Goal: Find contact information: Find contact information

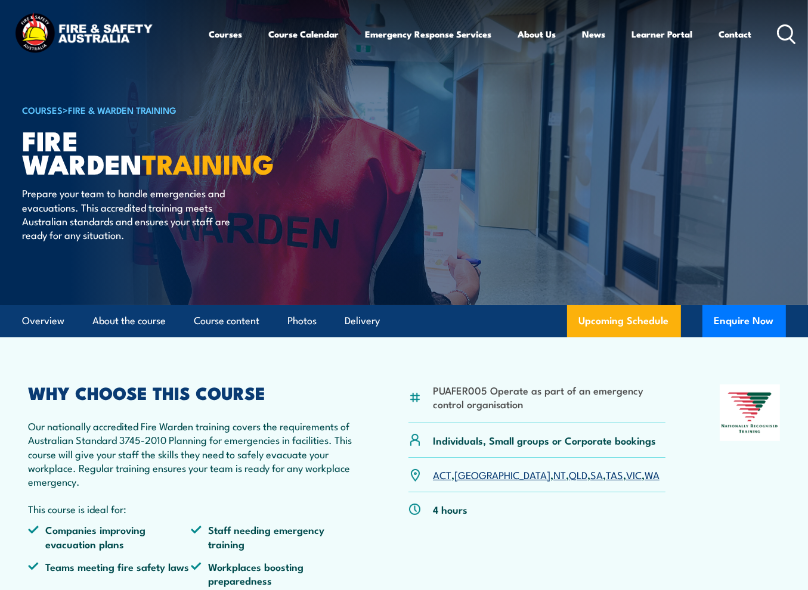
click at [626, 479] on link "VIC" at bounding box center [634, 475] width 16 height 14
click at [735, 36] on link "Contact" at bounding box center [735, 34] width 33 height 29
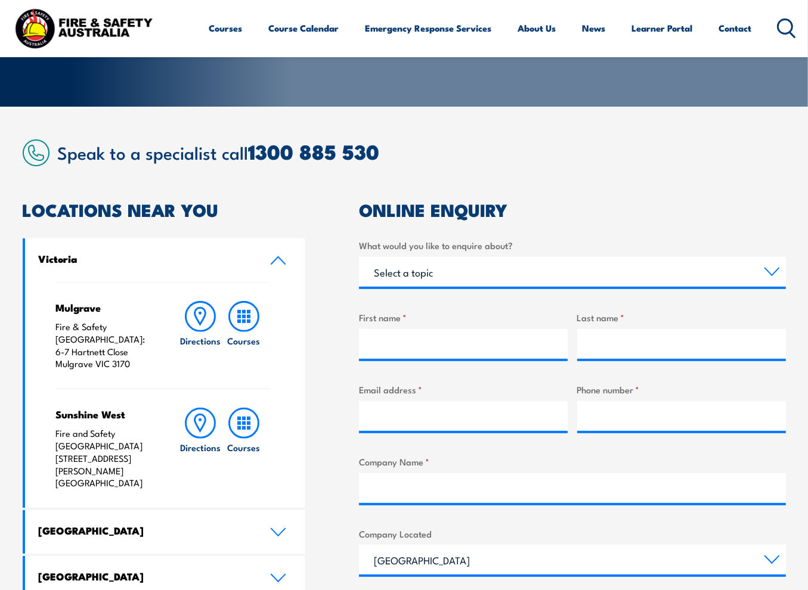
scroll to position [179, 0]
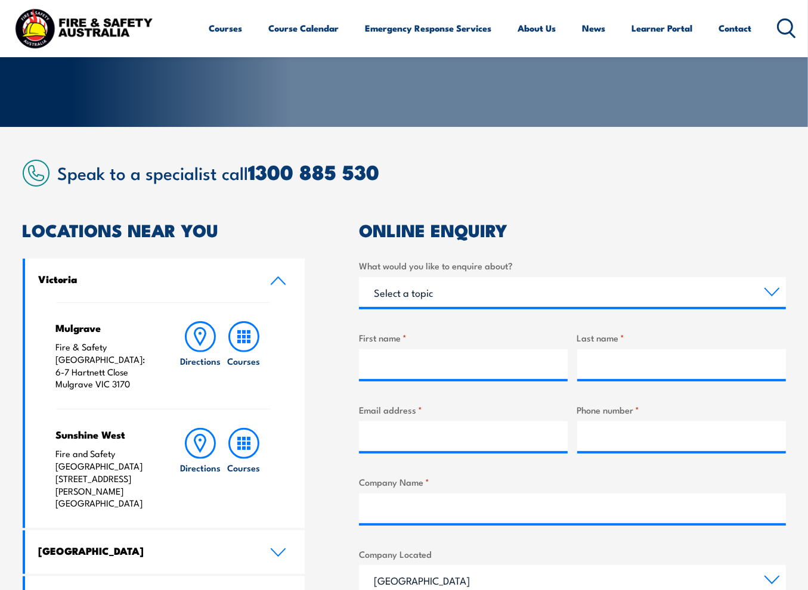
click at [675, 157] on section "Speak to a specialist call 1300 885 530 LOCATIONS NEAR YOU Victoria Mulgrave Fi…" at bounding box center [404, 505] width 808 height 756
